Goal: Transaction & Acquisition: Purchase product/service

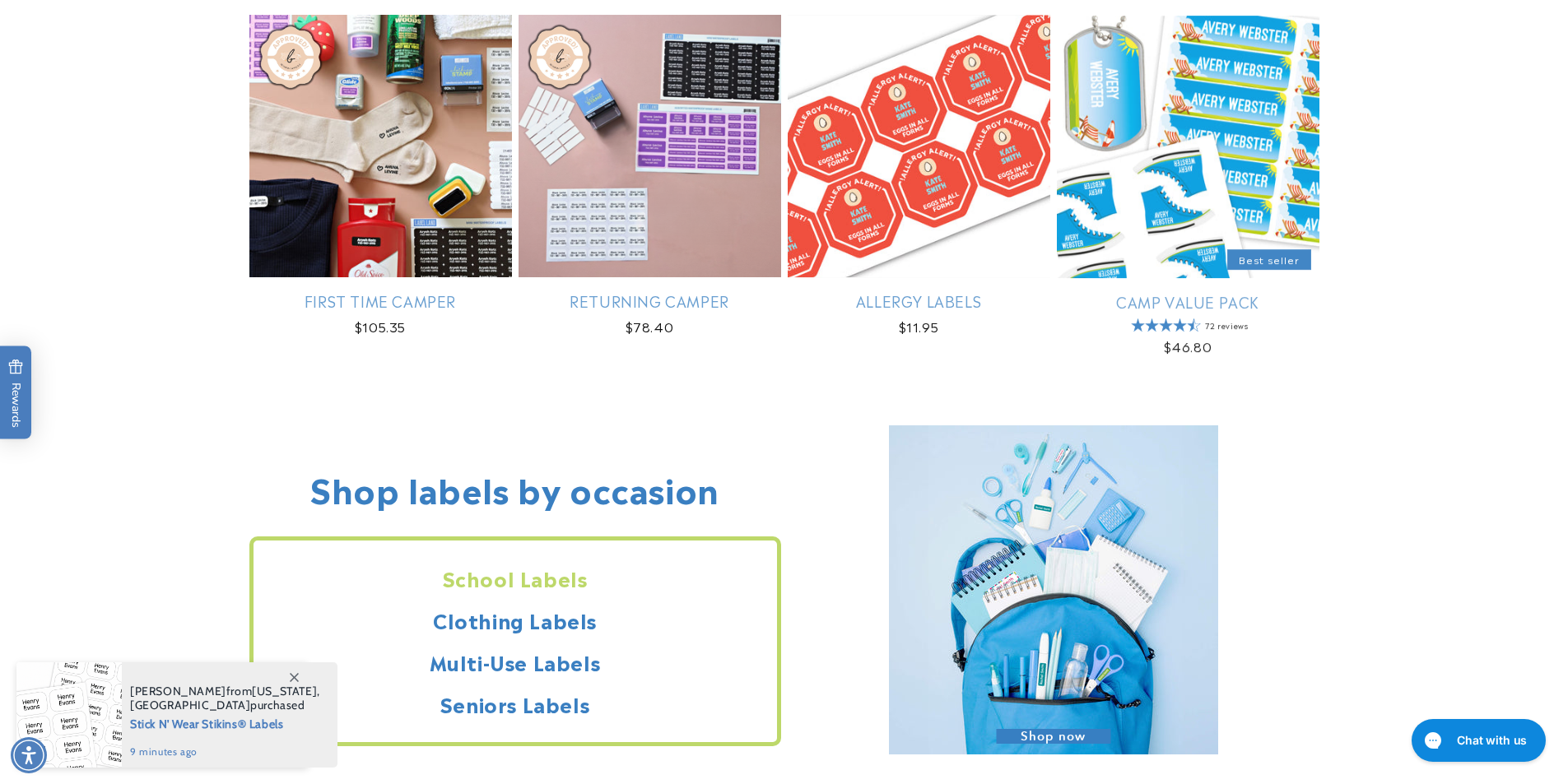
scroll to position [1317, 0]
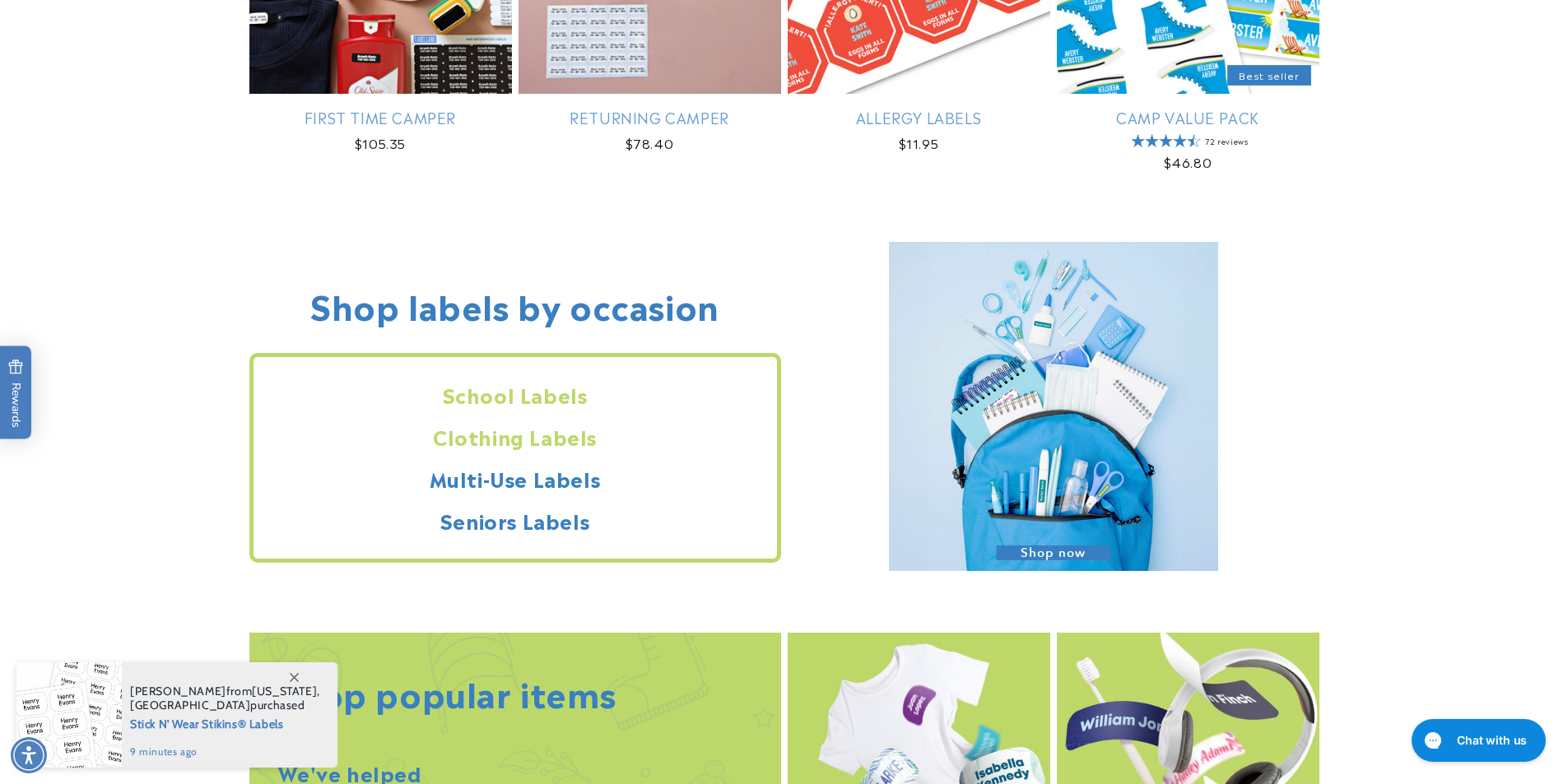
click at [450, 432] on h2 "Clothing Labels" at bounding box center [515, 436] width 523 height 26
